Goal: Transaction & Acquisition: Book appointment/travel/reservation

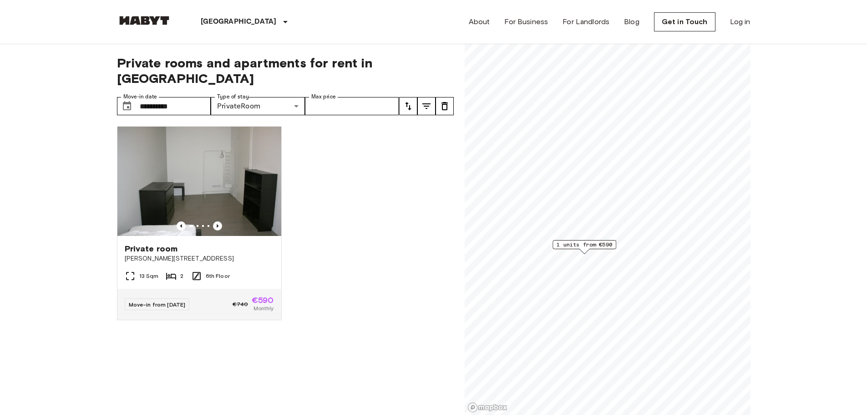
scroll to position [182, 0]
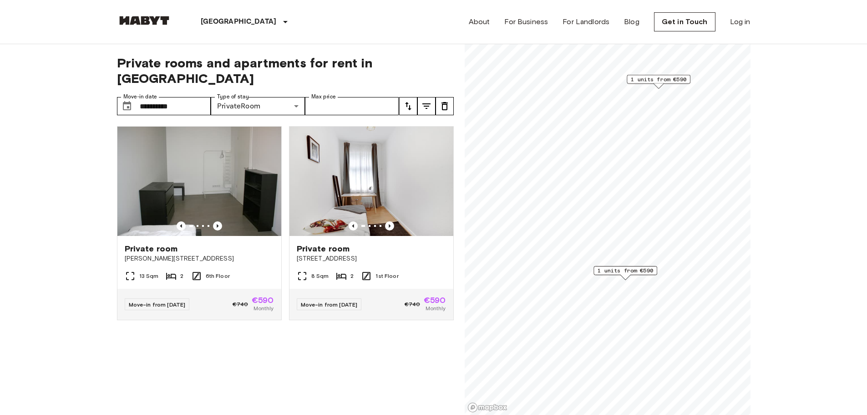
click at [627, 269] on span "1 units from €590" at bounding box center [626, 270] width 56 height 8
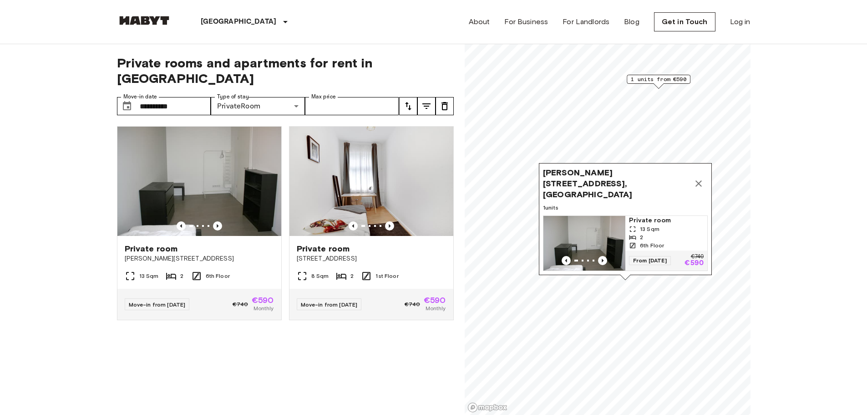
click at [665, 225] on div "13 Sqm" at bounding box center [666, 229] width 75 height 8
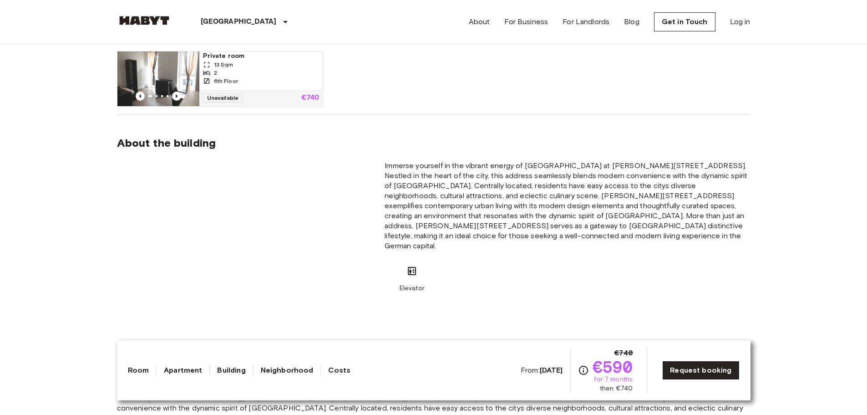
scroll to position [546, 0]
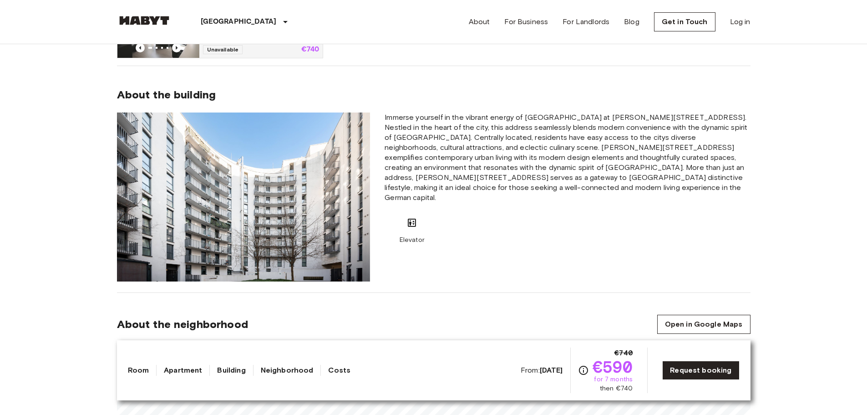
click at [582, 223] on div "Elevator" at bounding box center [567, 230] width 365 height 27
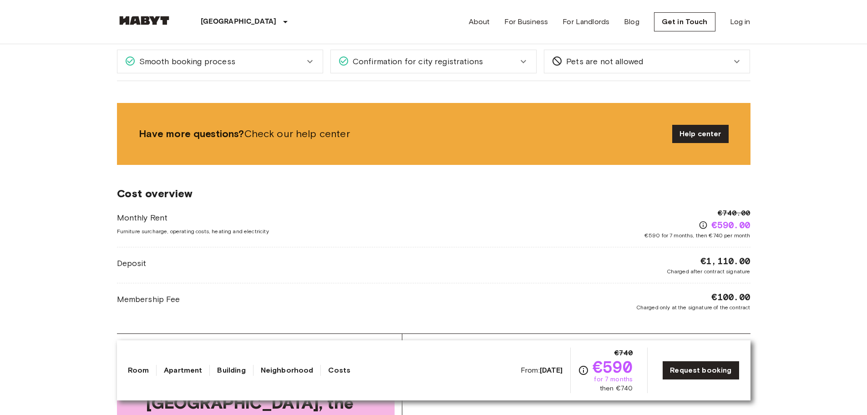
scroll to position [1229, 0]
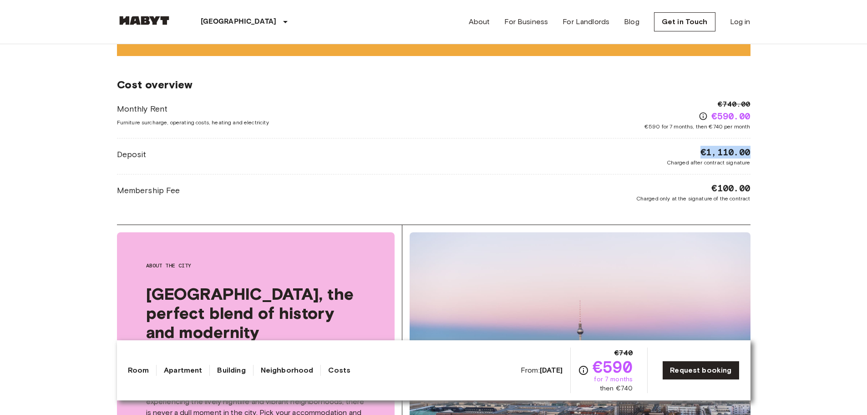
drag, startPoint x: 698, startPoint y: 150, endPoint x: 753, endPoint y: 151, distance: 55.1
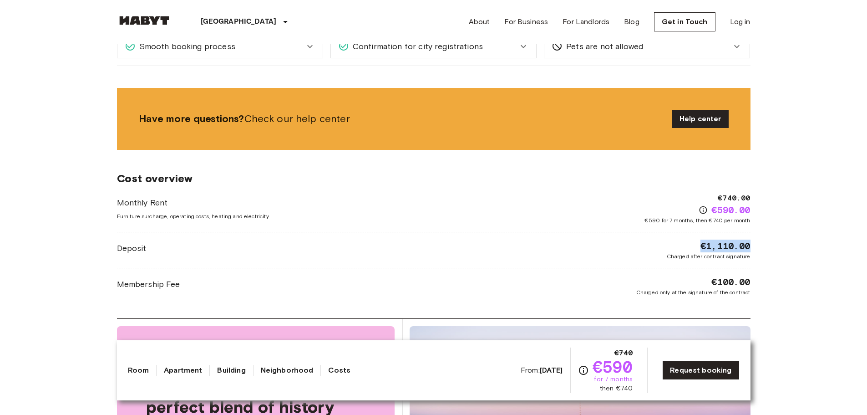
scroll to position [1183, 0]
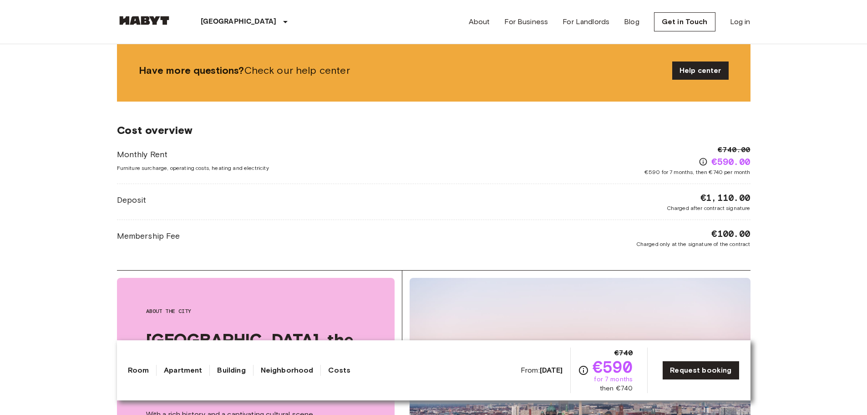
click at [678, 197] on div "€1,110.00 Charged after contract signature" at bounding box center [709, 201] width 84 height 21
drag, startPoint x: 710, startPoint y: 158, endPoint x: 751, endPoint y: 161, distance: 41.0
drag, startPoint x: 700, startPoint y: 195, endPoint x: 754, endPoint y: 196, distance: 53.3
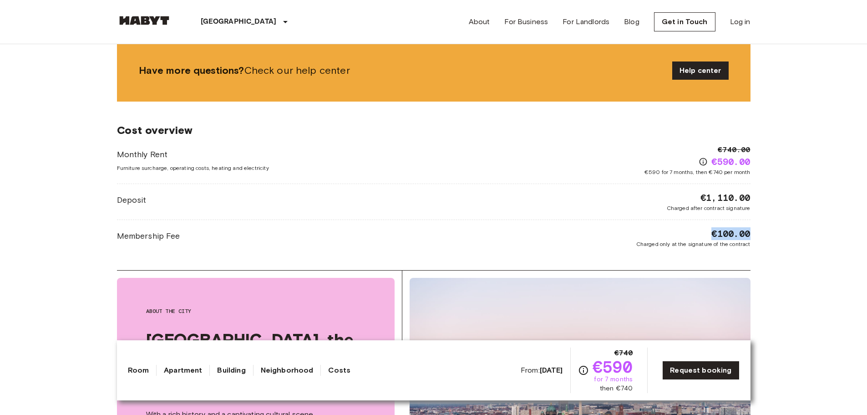
drag, startPoint x: 706, startPoint y: 234, endPoint x: 756, endPoint y: 234, distance: 50.1
drag, startPoint x: 634, startPoint y: 242, endPoint x: 768, endPoint y: 248, distance: 133.5
click at [768, 248] on body "[GEOGRAPHIC_DATA] [GEOGRAPHIC_DATA] [GEOGRAPHIC_DATA] [GEOGRAPHIC_DATA] [GEOGRA…" at bounding box center [433, 164] width 867 height 2695
drag, startPoint x: 667, startPoint y: 209, endPoint x: 753, endPoint y: 208, distance: 86.0
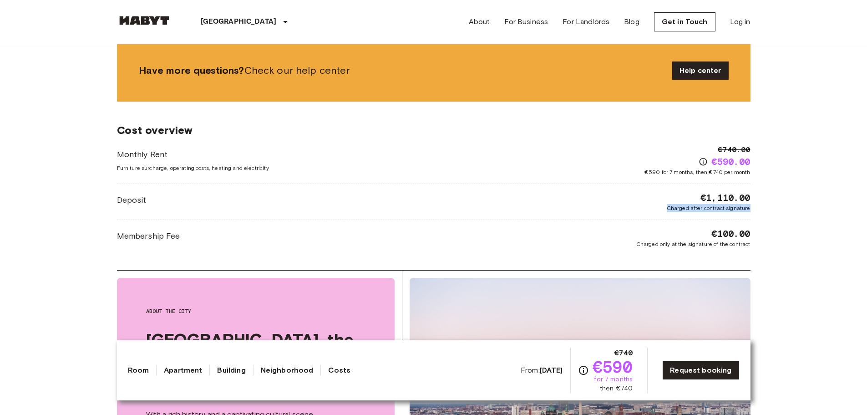
drag, startPoint x: 646, startPoint y: 170, endPoint x: 751, endPoint y: 172, distance: 105.6
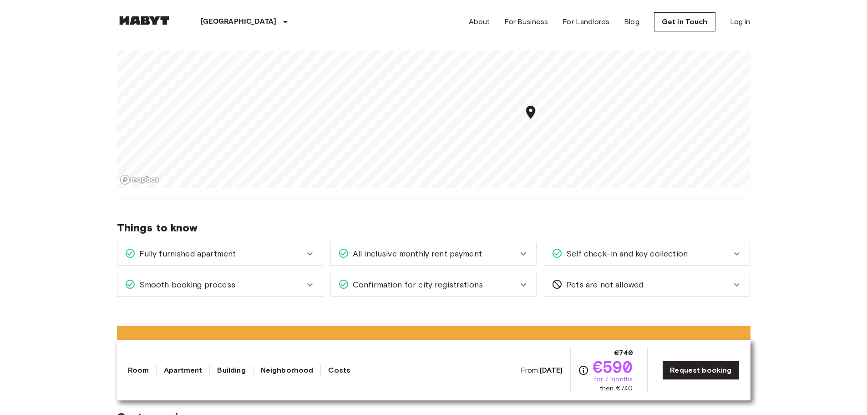
scroll to position [865, 0]
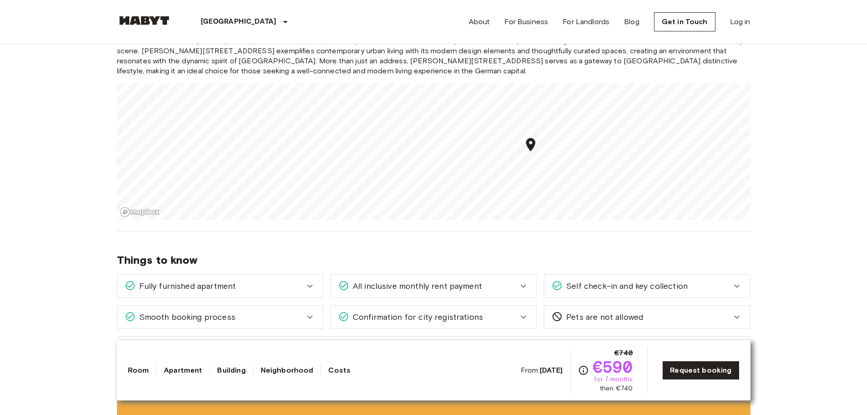
click at [66, 15] on header "[GEOGRAPHIC_DATA] [GEOGRAPHIC_DATA] [GEOGRAPHIC_DATA] [GEOGRAPHIC_DATA] [GEOGRA…" at bounding box center [433, 22] width 867 height 44
click at [818, 37] on header "[GEOGRAPHIC_DATA] [GEOGRAPHIC_DATA] [GEOGRAPHIC_DATA] [GEOGRAPHIC_DATA] [GEOGRA…" at bounding box center [433, 22] width 867 height 44
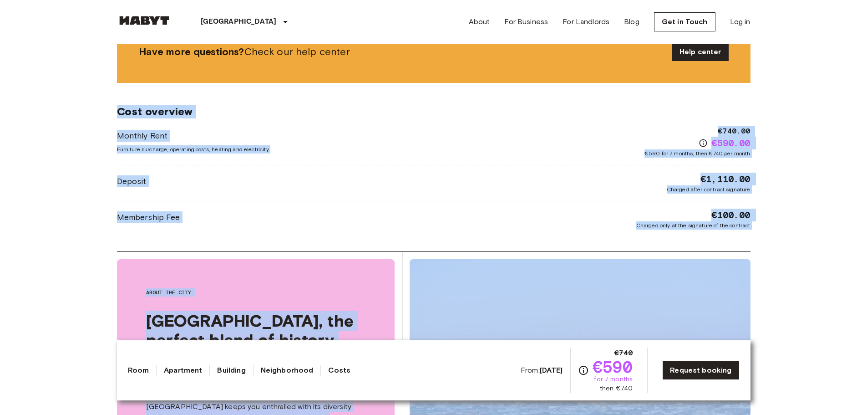
scroll to position [1218, 0]
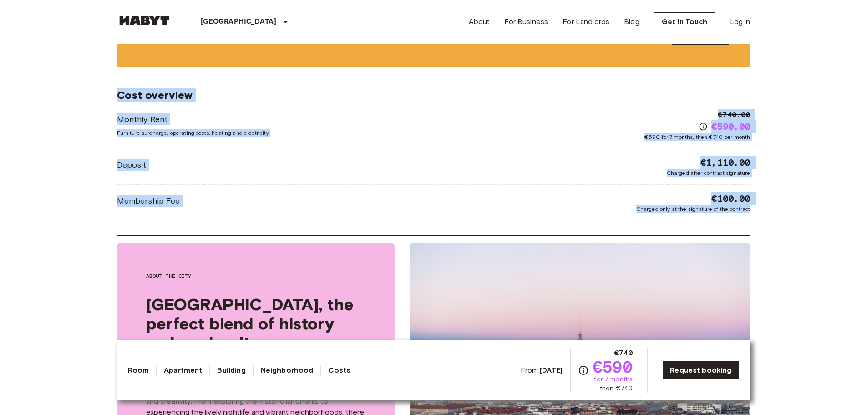
drag, startPoint x: 116, startPoint y: 129, endPoint x: 767, endPoint y: 221, distance: 658.1
click at [767, 221] on body "[GEOGRAPHIC_DATA] [GEOGRAPHIC_DATA] [GEOGRAPHIC_DATA] [GEOGRAPHIC_DATA] [GEOGRA…" at bounding box center [433, 129] width 867 height 2695
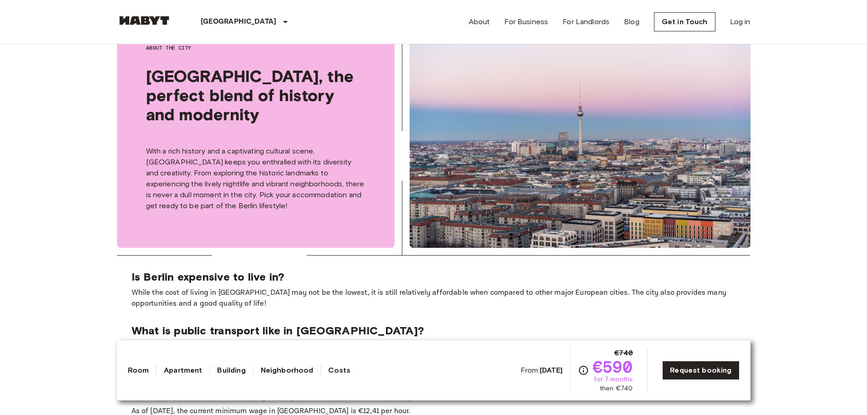
scroll to position [1537, 0]
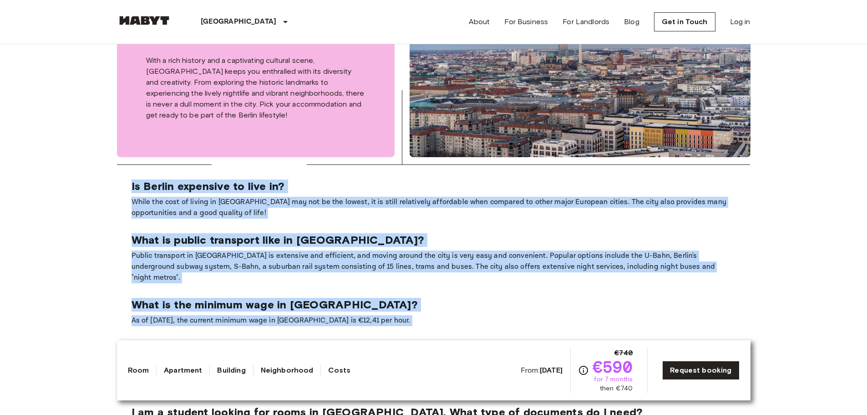
drag, startPoint x: 132, startPoint y: 155, endPoint x: 781, endPoint y: 329, distance: 672.4
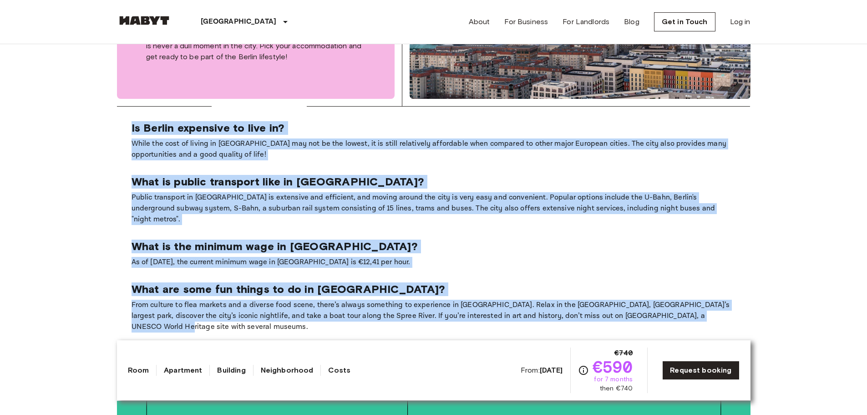
scroll to position [1673, 0]
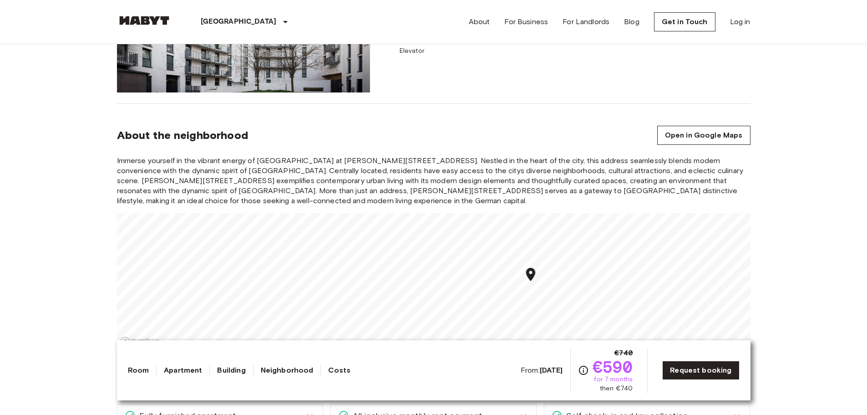
scroll to position [809, 0]
